Goal: Communication & Community: Answer question/provide support

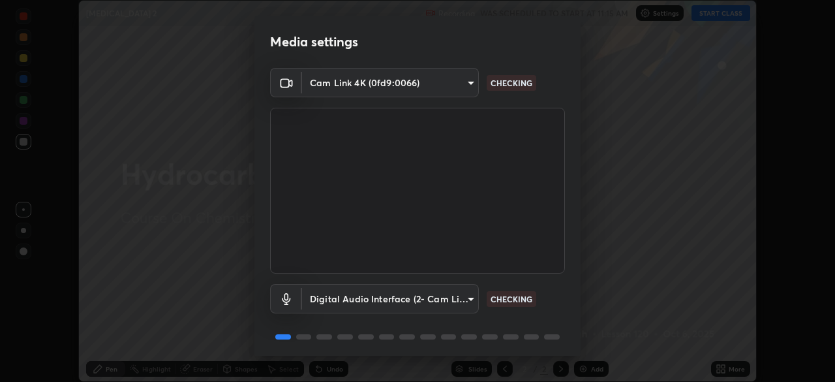
scroll to position [46, 0]
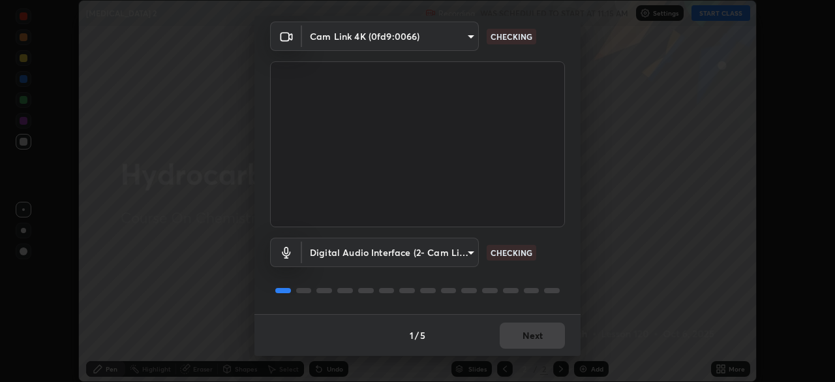
click at [541, 339] on div "1 / 5 Next" at bounding box center [417, 335] width 326 height 42
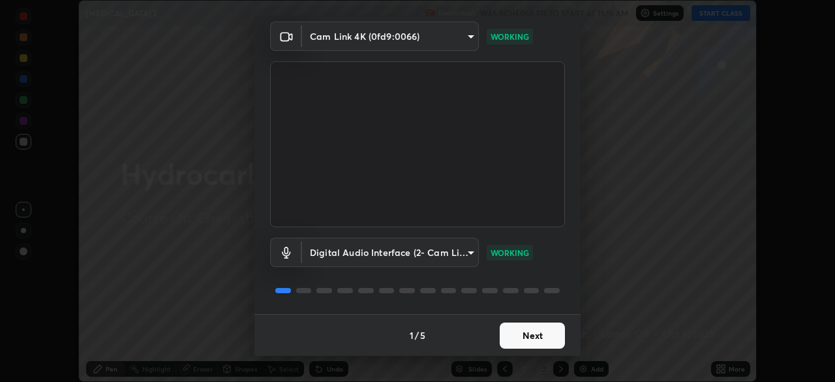
click at [547, 331] on button "Next" at bounding box center [532, 335] width 65 height 26
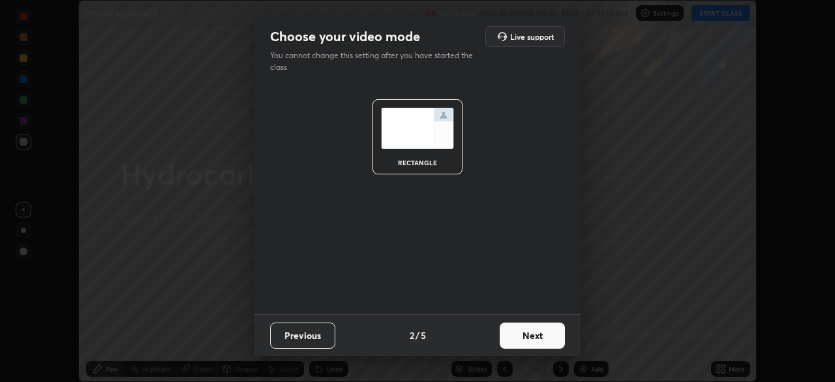
scroll to position [0, 0]
click at [549, 334] on button "Next" at bounding box center [532, 335] width 65 height 26
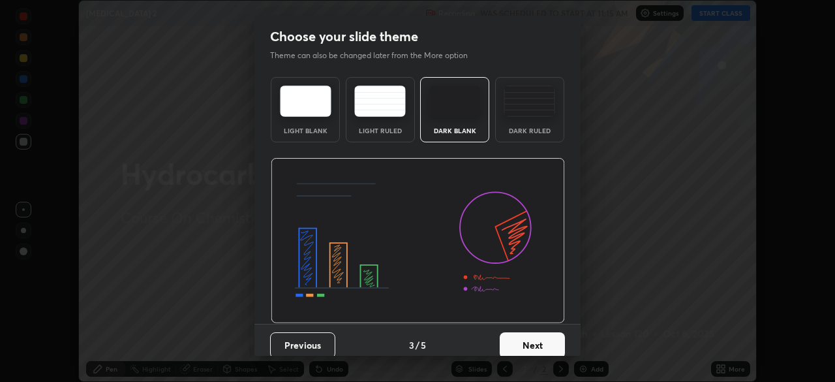
click at [546, 332] on button "Next" at bounding box center [532, 345] width 65 height 26
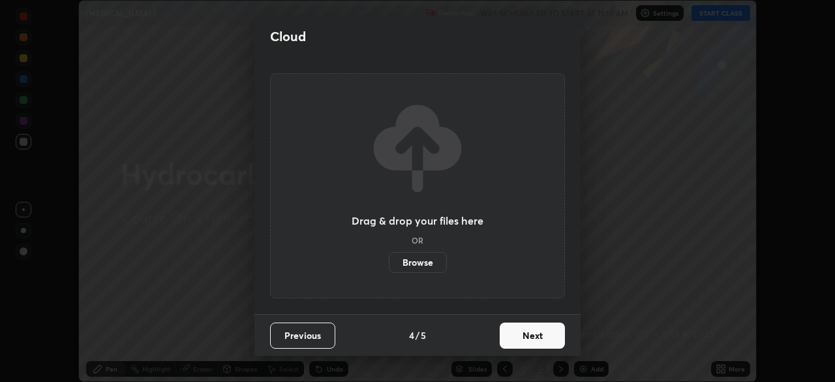
click at [551, 332] on button "Next" at bounding box center [532, 335] width 65 height 26
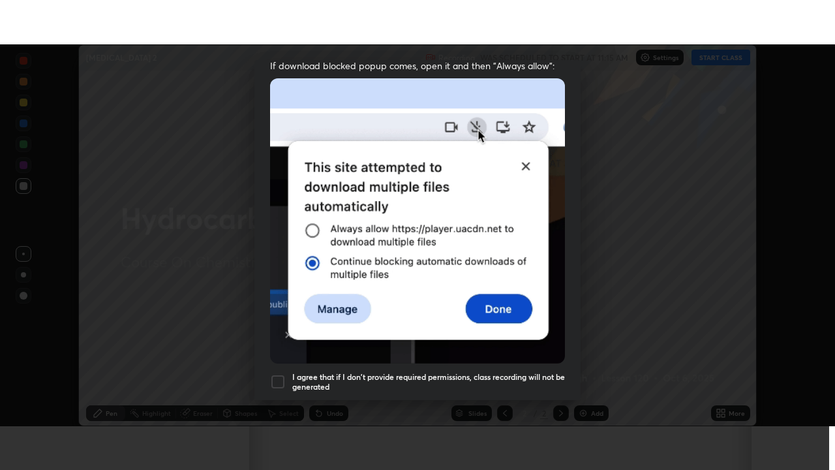
scroll to position [312, 0]
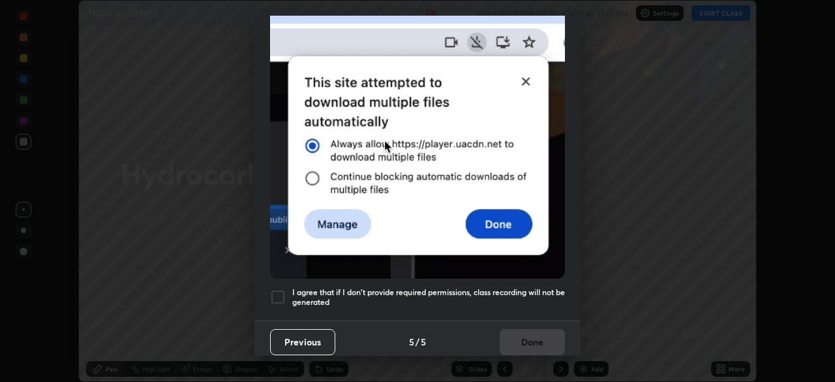
click at [547, 288] on h5 "I agree that if I don't provide required permissions, class recording will not …" at bounding box center [428, 297] width 273 height 20
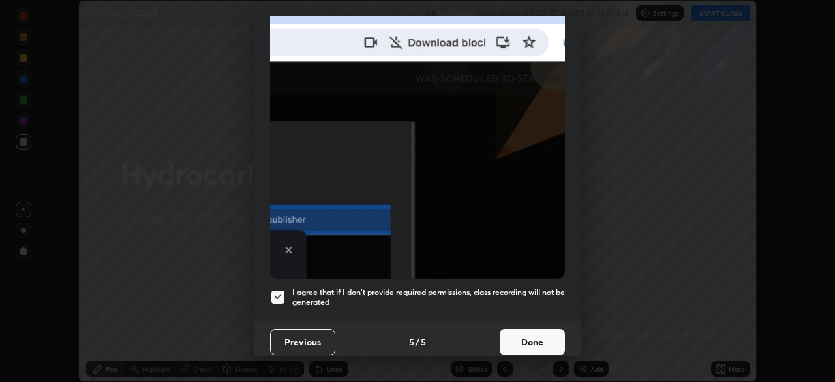
click at [552, 337] on button "Done" at bounding box center [532, 342] width 65 height 26
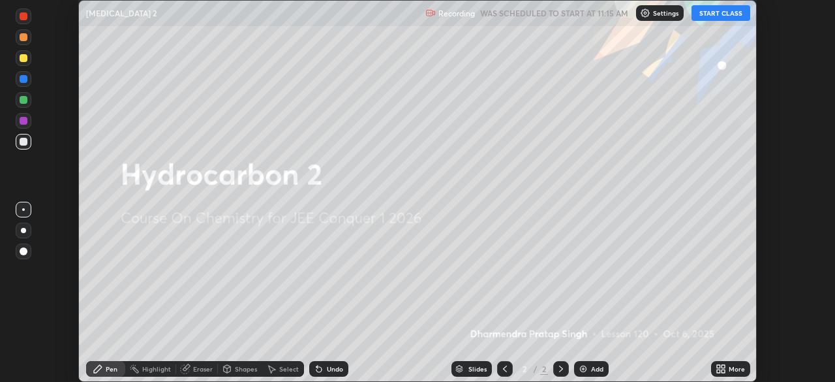
click at [721, 371] on icon at bounding box center [722, 370] width 3 height 3
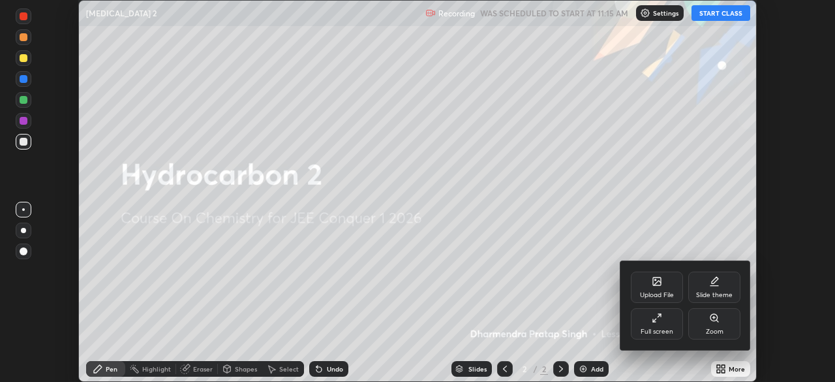
click at [669, 330] on div "Full screen" at bounding box center [657, 331] width 33 height 7
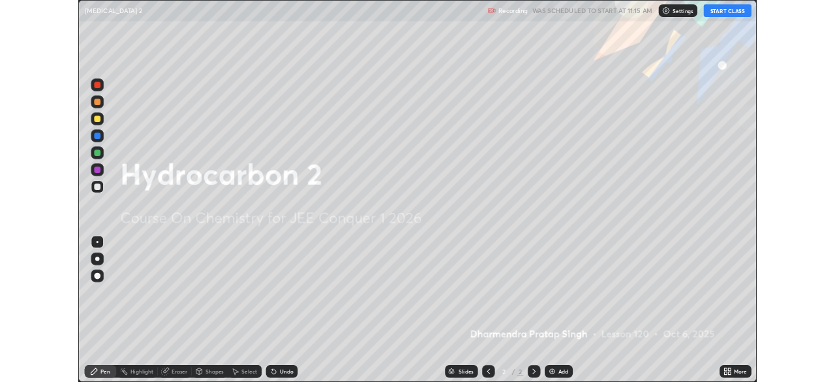
scroll to position [470, 835]
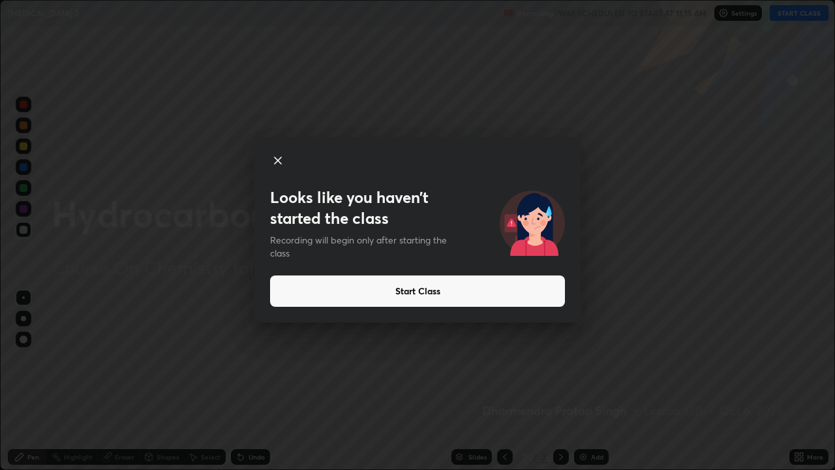
click at [511, 292] on button "Start Class" at bounding box center [417, 290] width 295 height 31
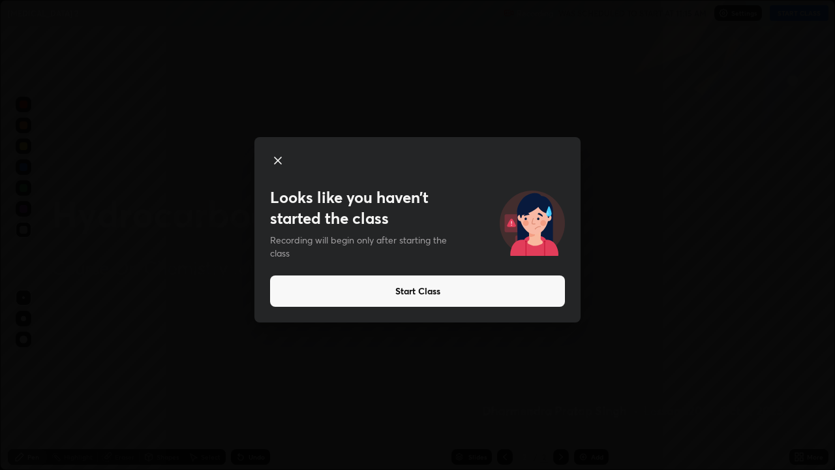
click at [518, 292] on button "Start Class" at bounding box center [417, 290] width 295 height 31
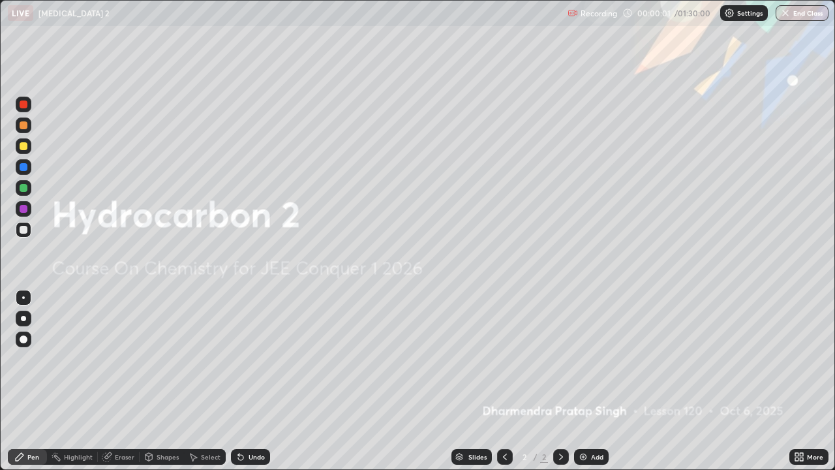
click at [587, 381] on div "Add" at bounding box center [591, 457] width 35 height 16
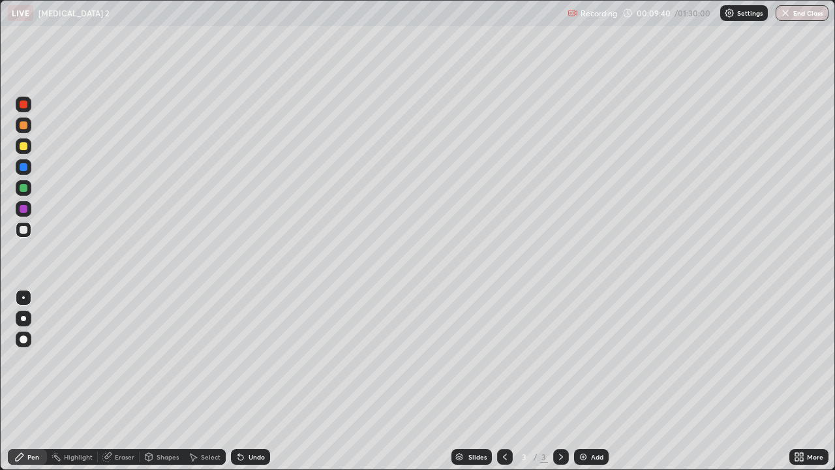
click at [588, 381] on div "Add" at bounding box center [591, 457] width 35 height 16
click at [592, 381] on div "Add" at bounding box center [597, 456] width 12 height 7
click at [586, 381] on img at bounding box center [583, 456] width 10 height 10
click at [131, 381] on div "Eraser" at bounding box center [125, 456] width 20 height 7
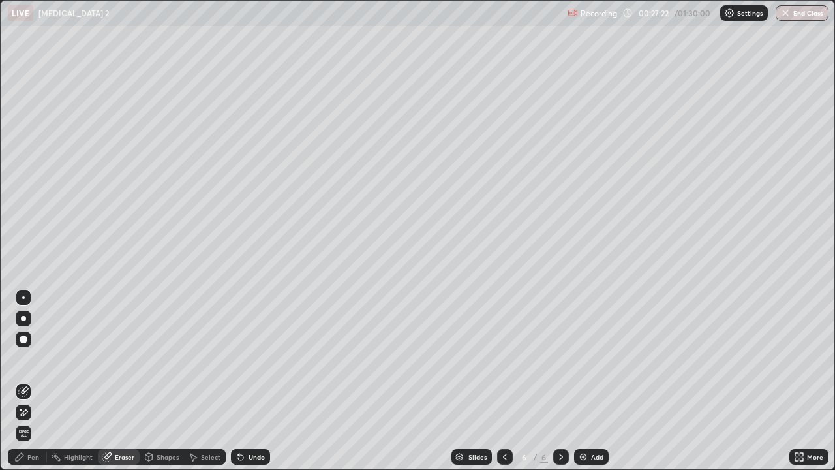
click at [38, 381] on div "Pen" at bounding box center [27, 457] width 39 height 16
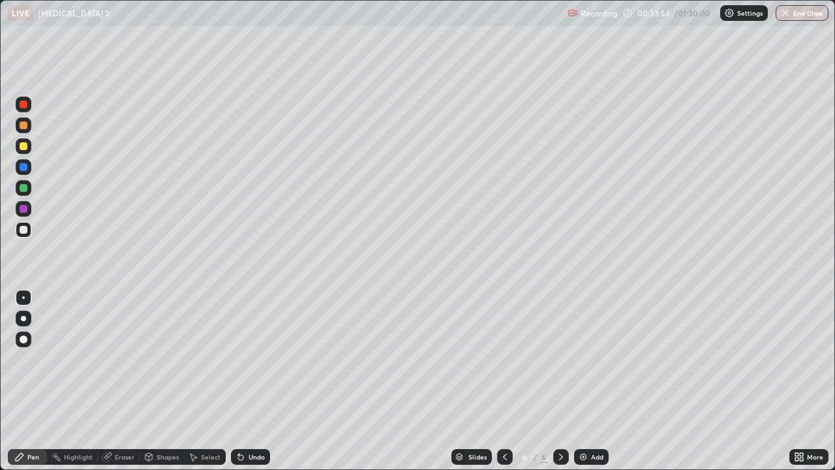
click at [588, 381] on div "Add" at bounding box center [591, 457] width 35 height 16
click at [560, 381] on icon at bounding box center [561, 456] width 10 height 10
click at [589, 381] on div "Add" at bounding box center [591, 457] width 35 height 16
click at [504, 381] on icon at bounding box center [505, 456] width 10 height 10
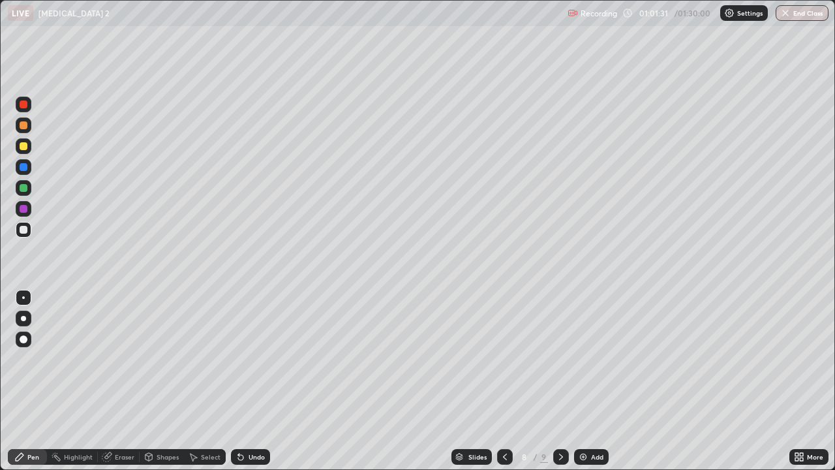
click at [589, 381] on div "Add" at bounding box center [591, 457] width 35 height 16
click at [588, 381] on div "Add" at bounding box center [591, 457] width 35 height 16
click at [592, 381] on div "Add" at bounding box center [597, 456] width 12 height 7
click at [594, 381] on div "Add" at bounding box center [597, 456] width 12 height 7
click at [134, 381] on div "Eraser" at bounding box center [119, 457] width 42 height 16
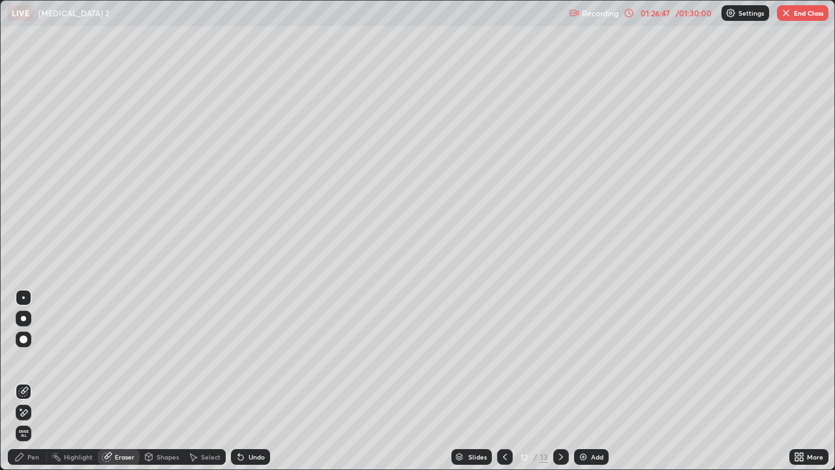
click at [38, 381] on div "Pen" at bounding box center [33, 456] width 12 height 7
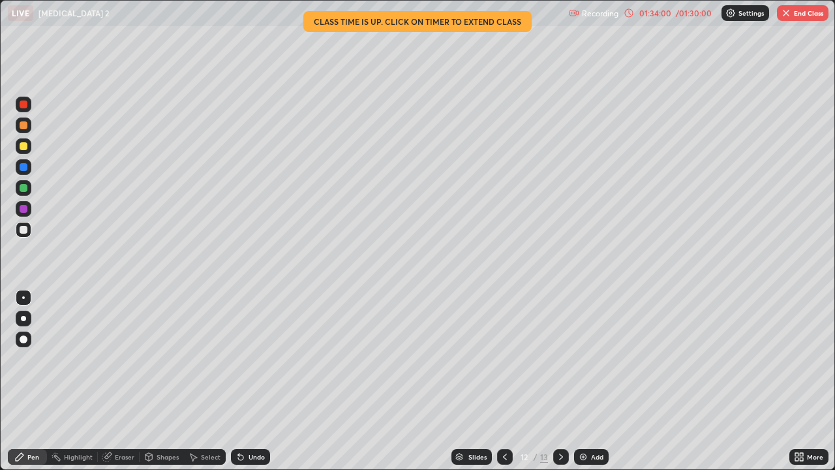
click at [793, 18] on button "End Class" at bounding box center [803, 13] width 52 height 16
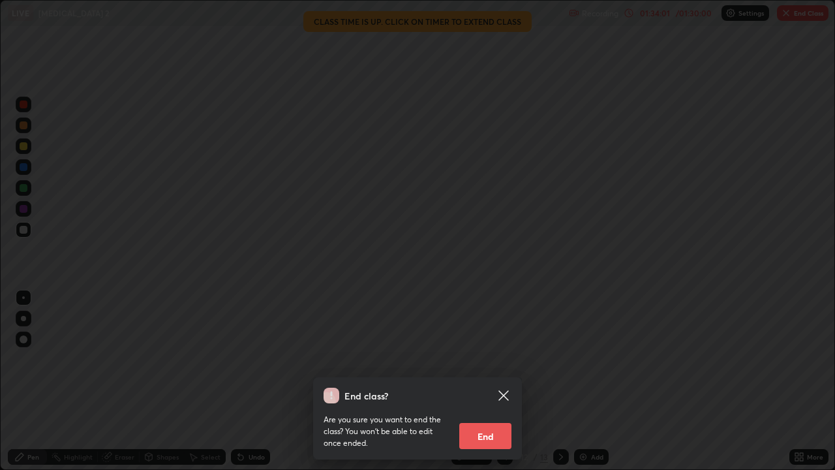
click at [484, 381] on button "End" at bounding box center [485, 436] width 52 height 26
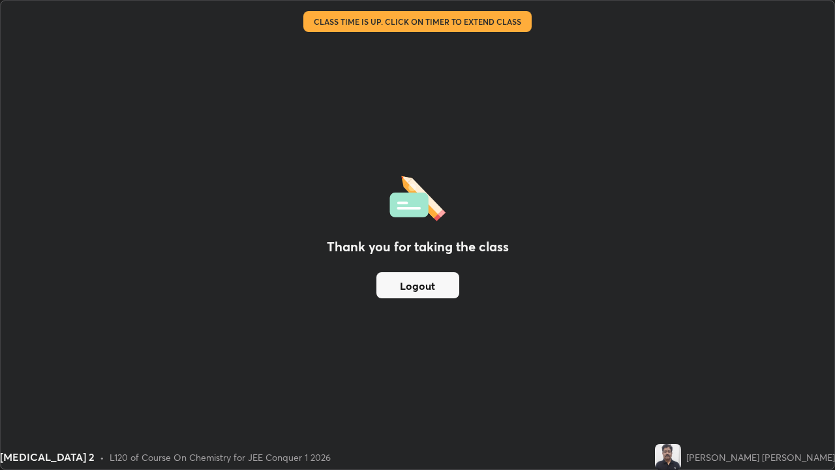
click at [429, 287] on button "Logout" at bounding box center [417, 285] width 83 height 26
click at [438, 291] on button "Logout" at bounding box center [417, 285] width 83 height 26
click at [436, 286] on button "Logout" at bounding box center [417, 285] width 83 height 26
click at [434, 288] on button "Logout" at bounding box center [417, 285] width 83 height 26
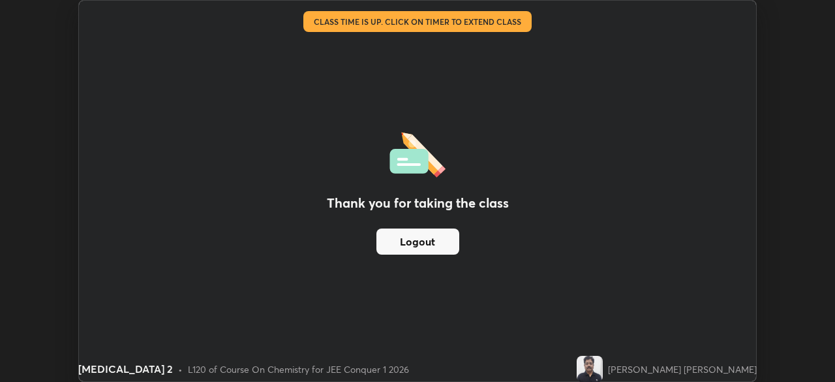
scroll to position [64848, 64394]
